Goal: Check status: Check status

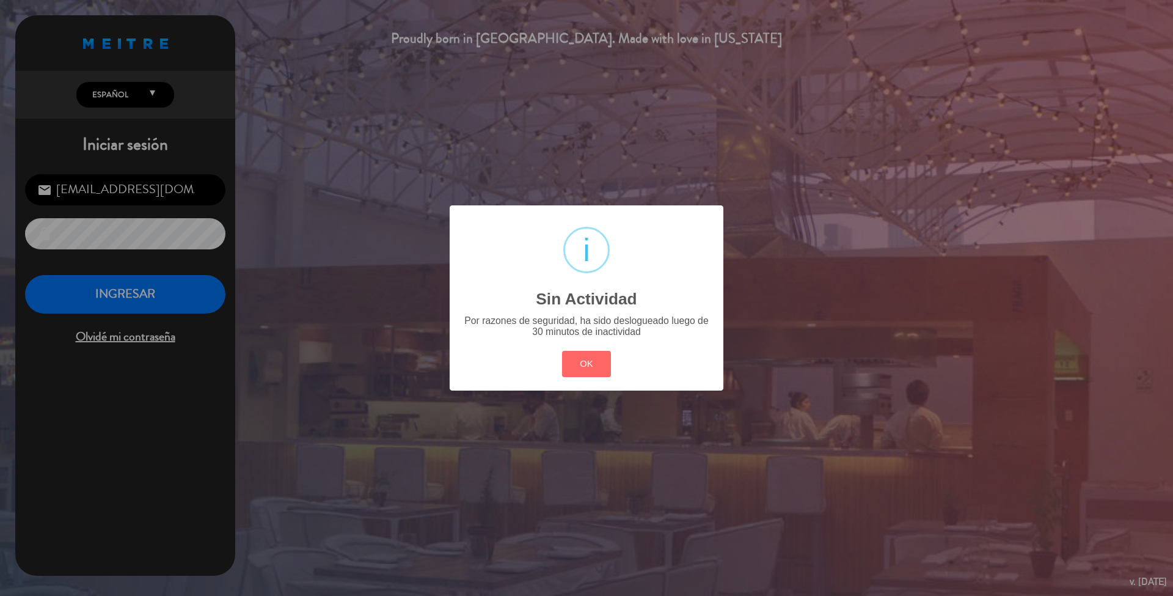
click at [554, 364] on div "? ! i Sin Actividad × Por razones de seguridad, ha sido deslogueado luego de 30…" at bounding box center [587, 297] width 274 height 185
click at [589, 369] on button "OK" at bounding box center [587, 364] width 50 height 26
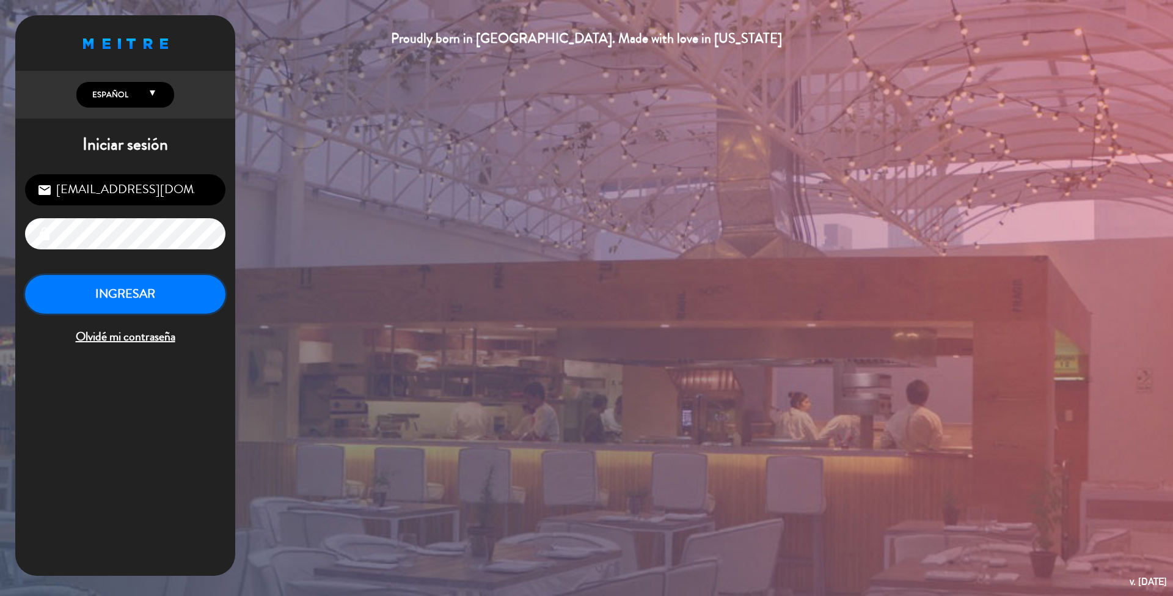
click at [197, 298] on button "INGRESAR" at bounding box center [125, 294] width 200 height 39
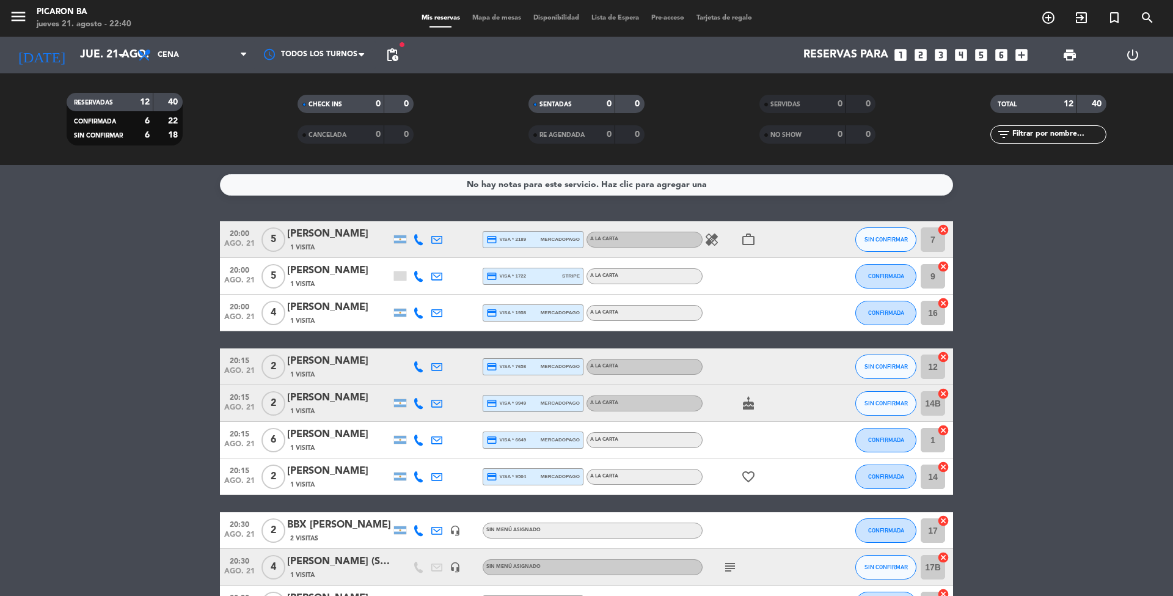
click at [991, 352] on bookings-row "20:00 [DATE] 5 [PERSON_NAME] 1 Visita credit_card visa * 2189 mercadopago A LA …" at bounding box center [586, 466] width 1173 height 491
click at [112, 55] on input "jue. 21 ago." at bounding box center [145, 55] width 142 height 24
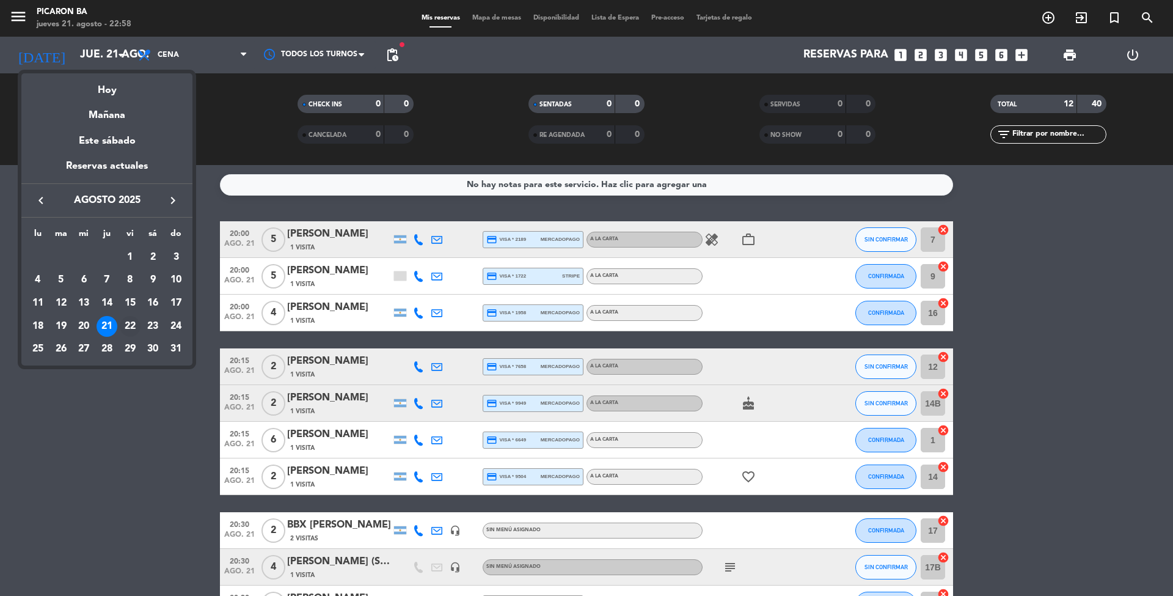
click at [139, 323] on div "22" at bounding box center [130, 326] width 21 height 21
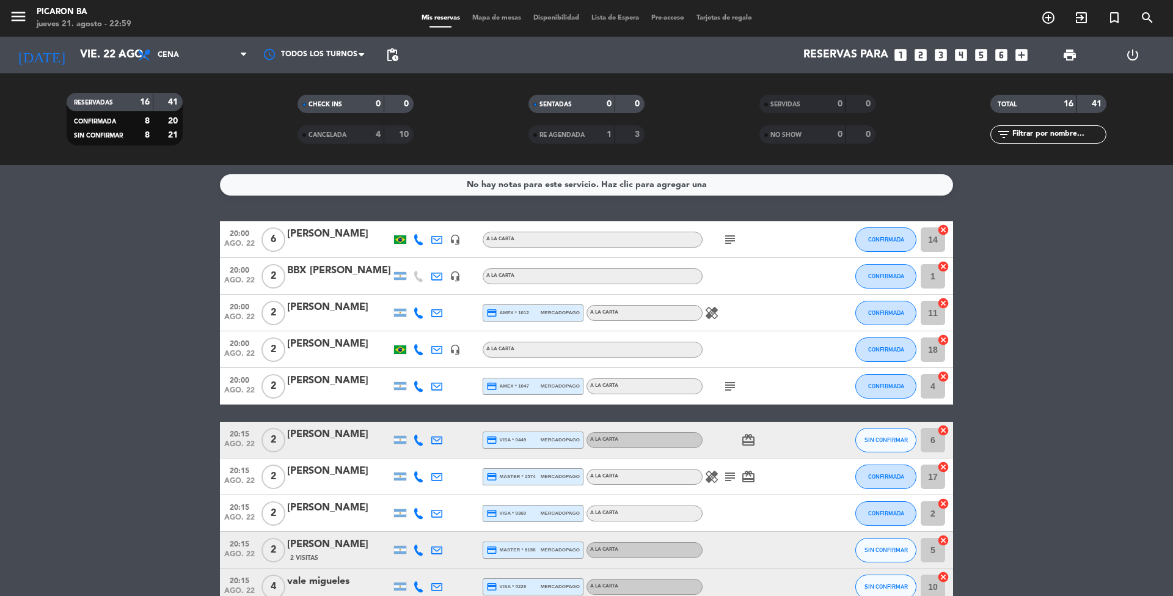
click at [1173, 109] on ng-component "menu Picaron BA jueves 21. agosto - 22:59 Mis reservas Mapa de mesas Disponibil…" at bounding box center [586, 298] width 1173 height 596
click at [143, 373] on bookings-row "20:00 [DATE] 6 [PERSON_NAME] headset_mic A LA CARTA subject CONFIRMADA 14 cance…" at bounding box center [586, 548] width 1173 height 655
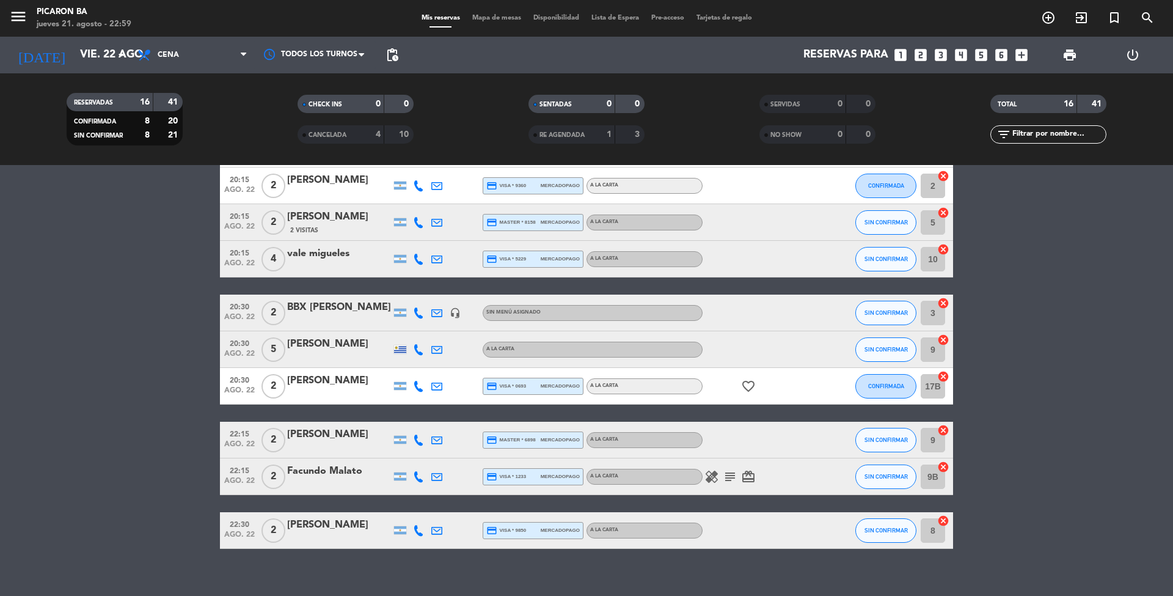
scroll to position [342, 0]
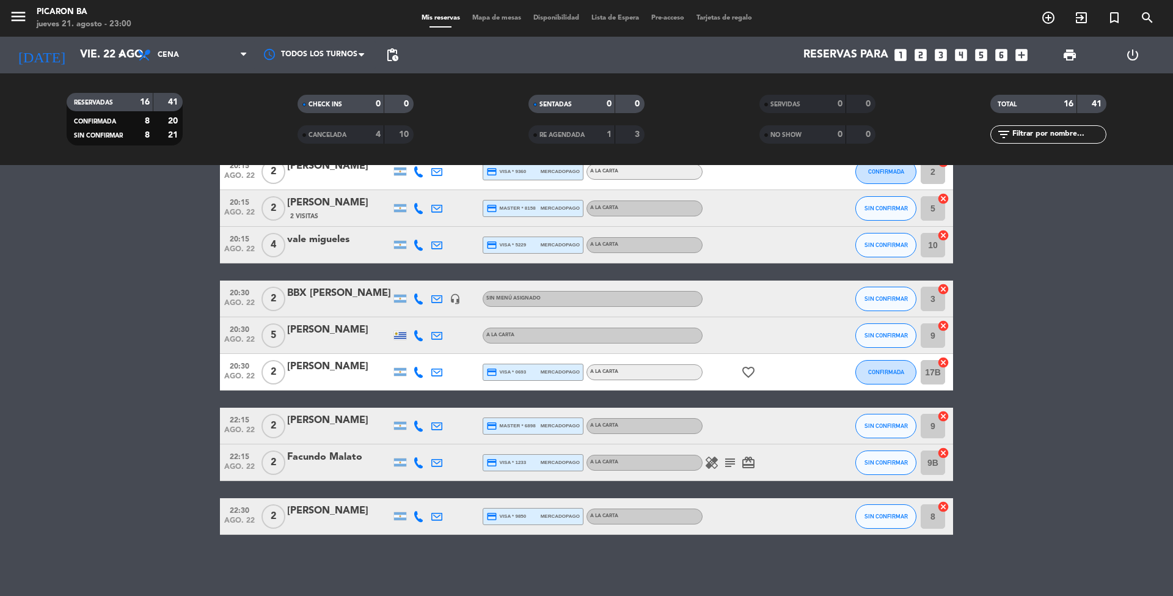
click at [73, 530] on bookings-row "20:00 [DATE] 6 [PERSON_NAME] headset_mic A LA CARTA subject CONFIRMADA 14 cance…" at bounding box center [586, 207] width 1173 height 655
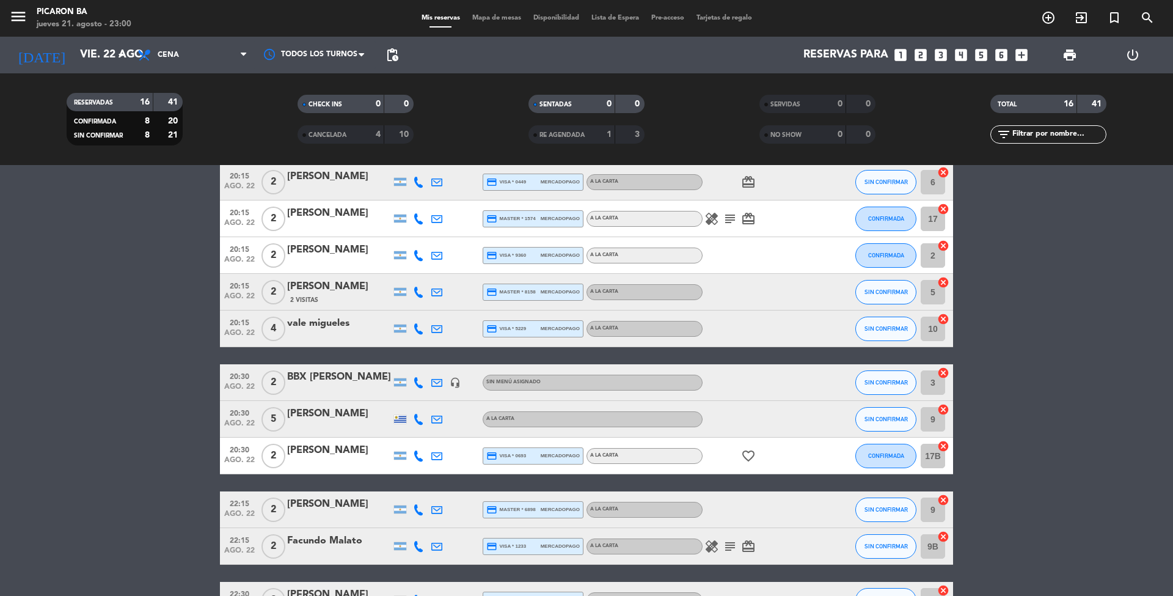
scroll to position [244, 0]
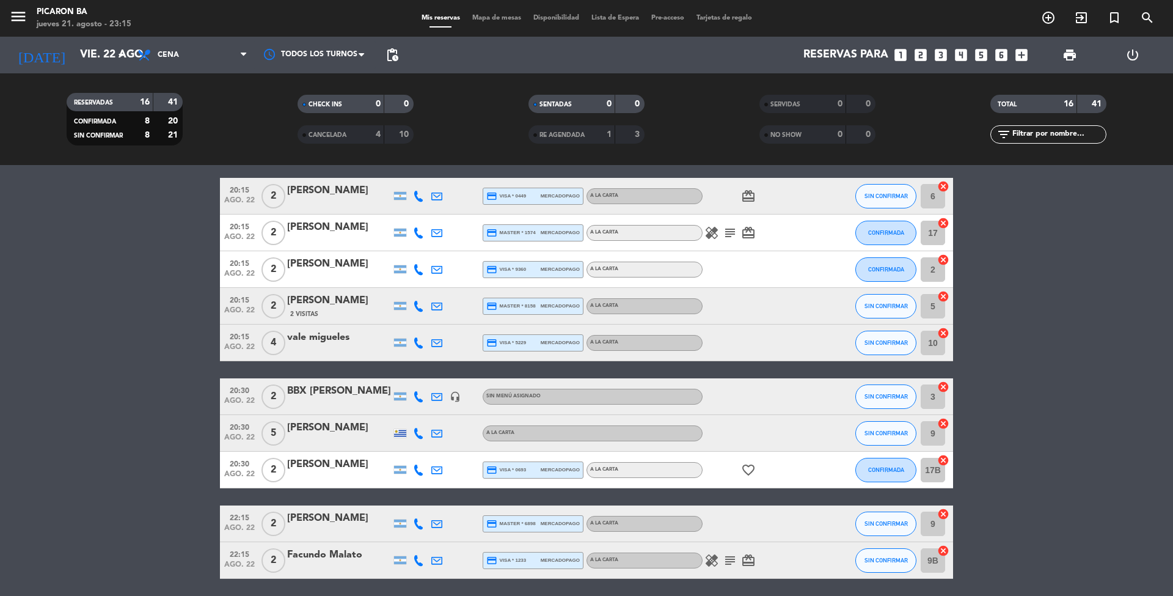
click at [1098, 347] on bookings-row "20:00 [DATE] 6 [PERSON_NAME] headset_mic A LA CARTA subject CONFIRMADA 14 cance…" at bounding box center [586, 304] width 1173 height 655
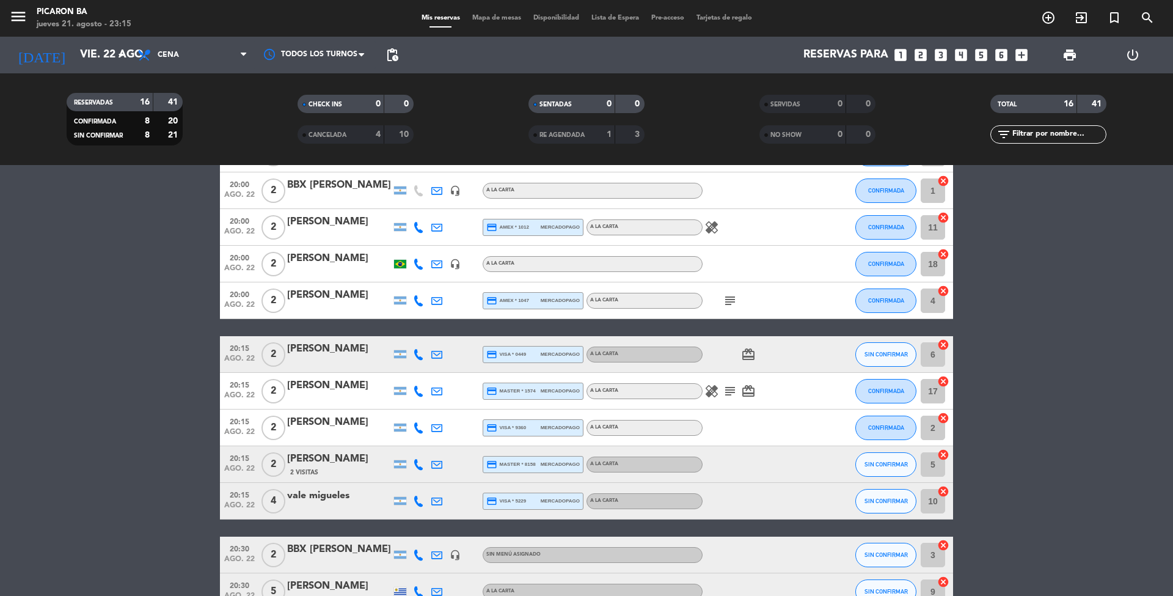
scroll to position [16, 0]
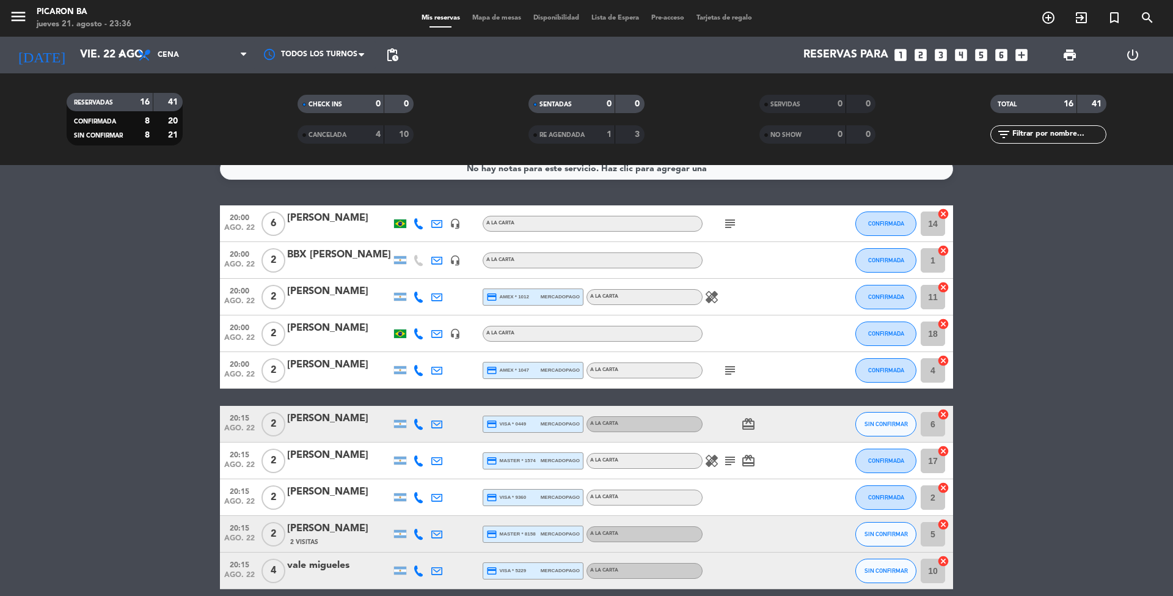
click at [992, 463] on bookings-row "20:00 [DATE] 6 [PERSON_NAME] headset_mic A LA CARTA subject CONFIRMADA 14 cance…" at bounding box center [586, 532] width 1173 height 655
click at [114, 46] on input "vie. 22 ago." at bounding box center [145, 55] width 142 height 24
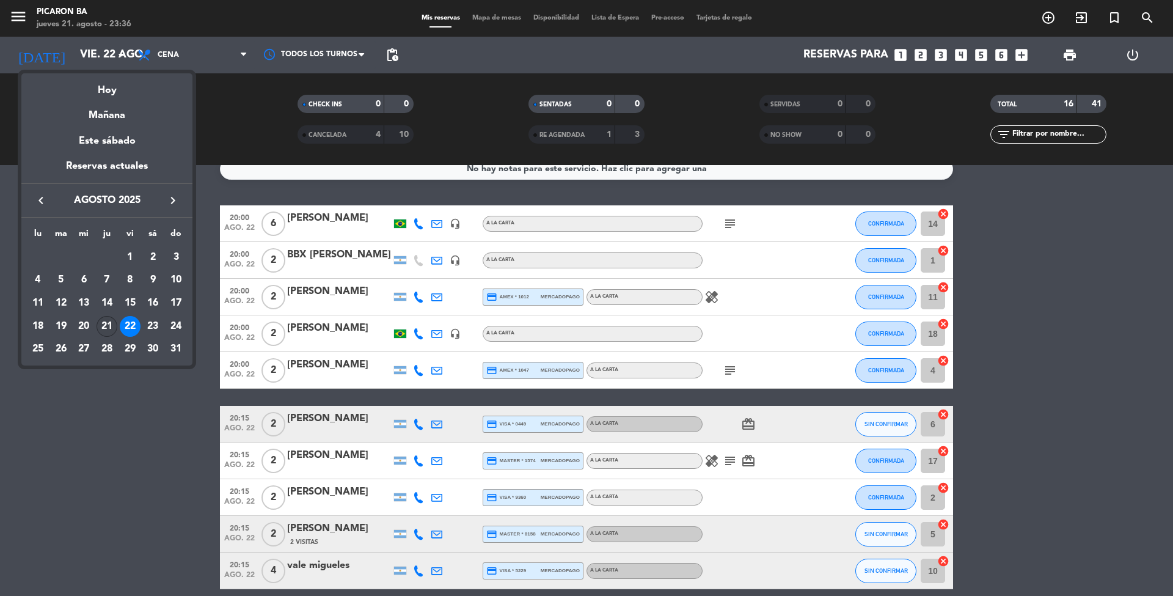
click at [100, 324] on div "21" at bounding box center [107, 326] width 21 height 21
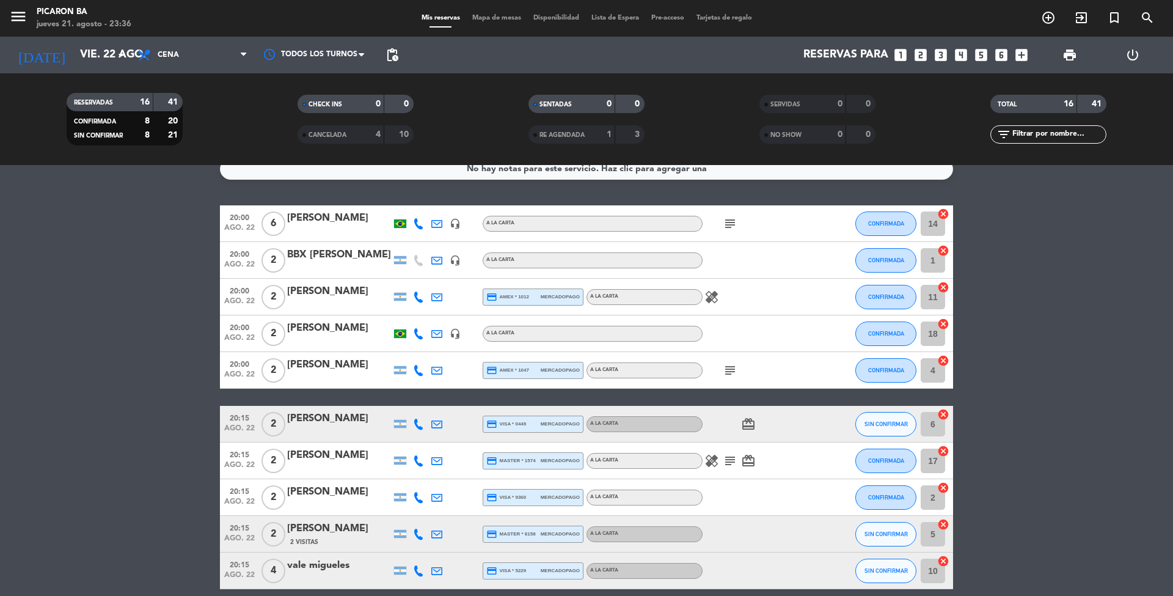
type input "jue. 21 ago."
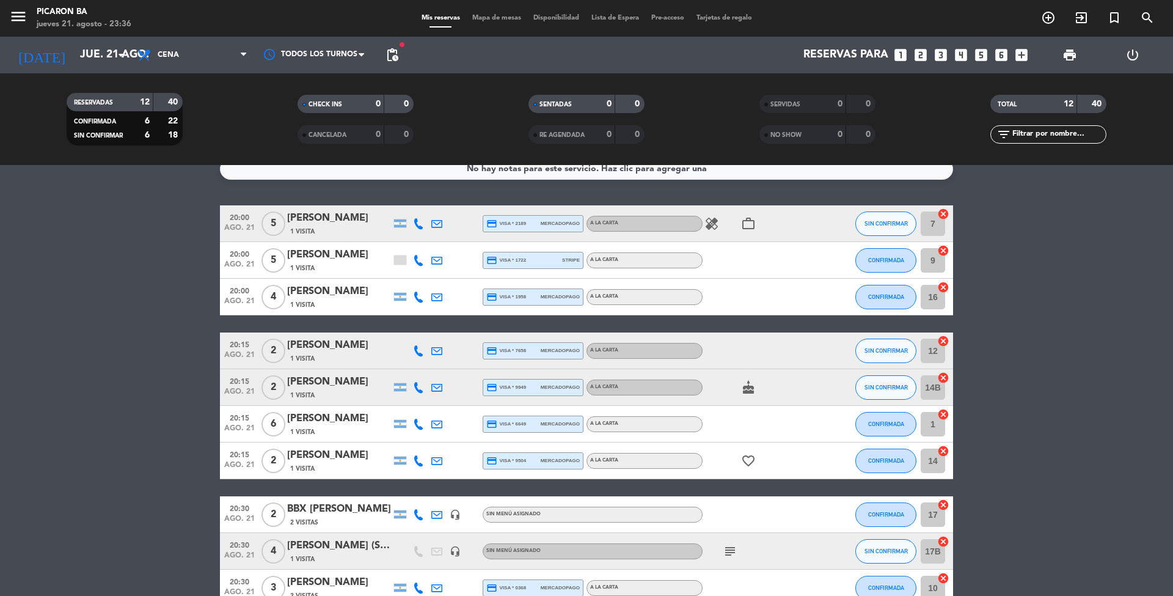
click at [754, 230] on icon "work_outline" at bounding box center [748, 223] width 15 height 15
click at [1157, 273] on bookings-row "20:00 [DATE] 5 [PERSON_NAME] 1 Visita credit_card visa * 2189 mercadopago A LA …" at bounding box center [586, 450] width 1173 height 491
click at [1109, 284] on bookings-row "20:00 [DATE] 5 [PERSON_NAME] 1 Visita credit_card visa * 2189 mercadopago A LA …" at bounding box center [586, 450] width 1173 height 491
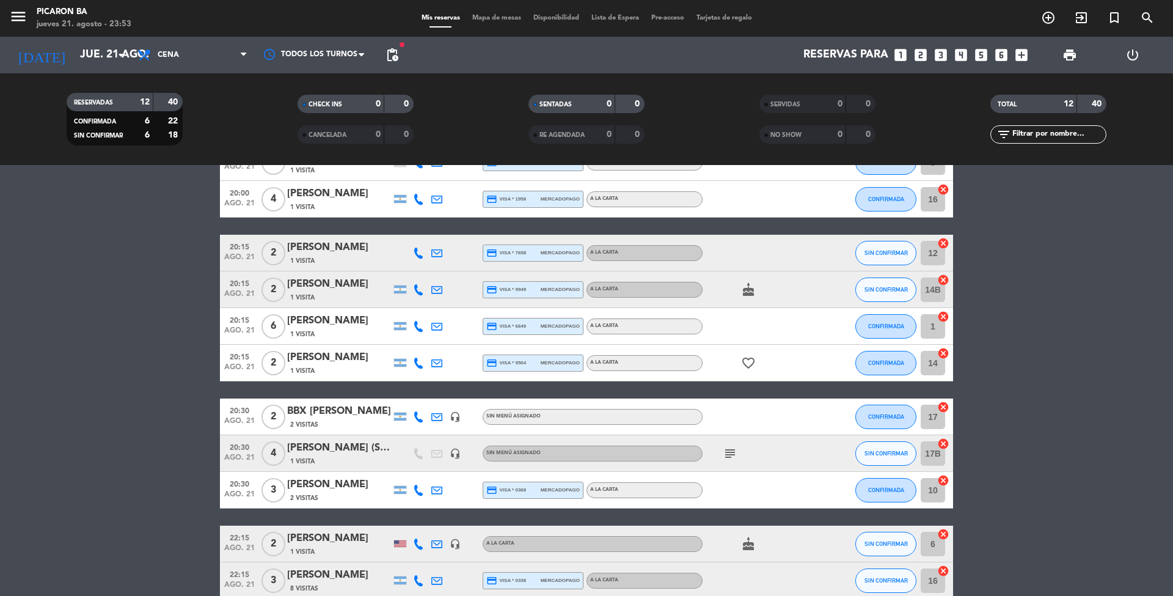
scroll to position [178, 0]
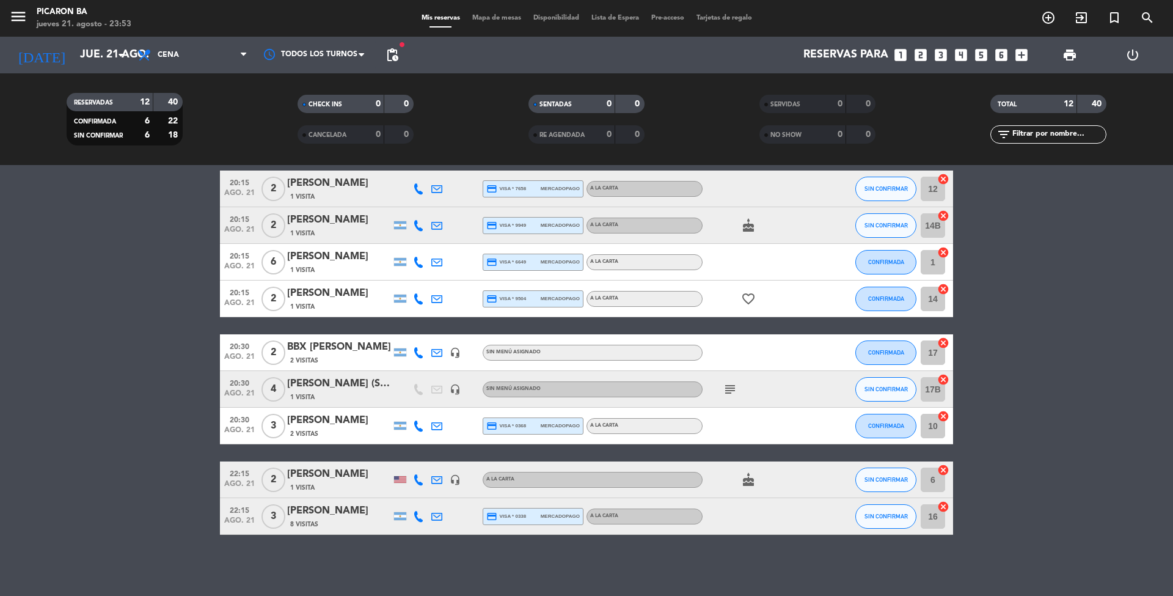
click at [747, 479] on icon "cake" at bounding box center [748, 479] width 15 height 15
click at [122, 375] on bookings-row "20:00 [DATE] 5 [PERSON_NAME] 1 Visita credit_card visa * 2189 mercadopago A LA …" at bounding box center [586, 288] width 1173 height 491
